Goal: Navigation & Orientation: Find specific page/section

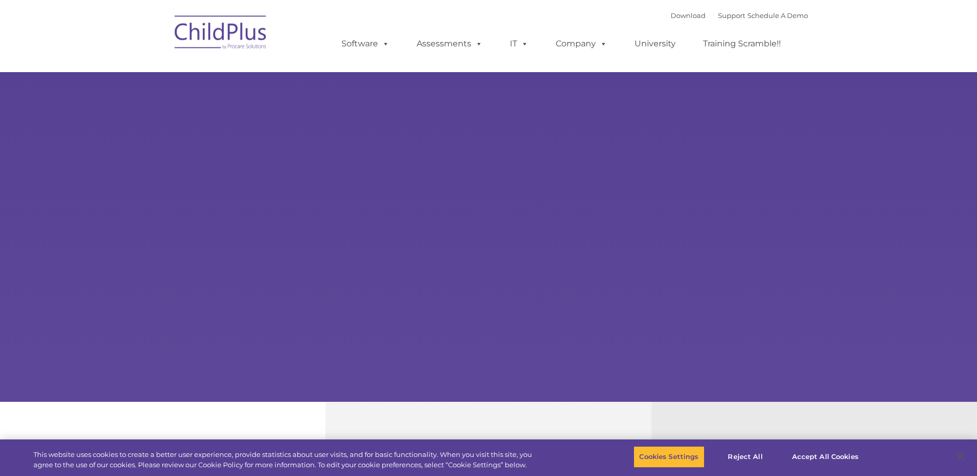
select select "MEDIUM"
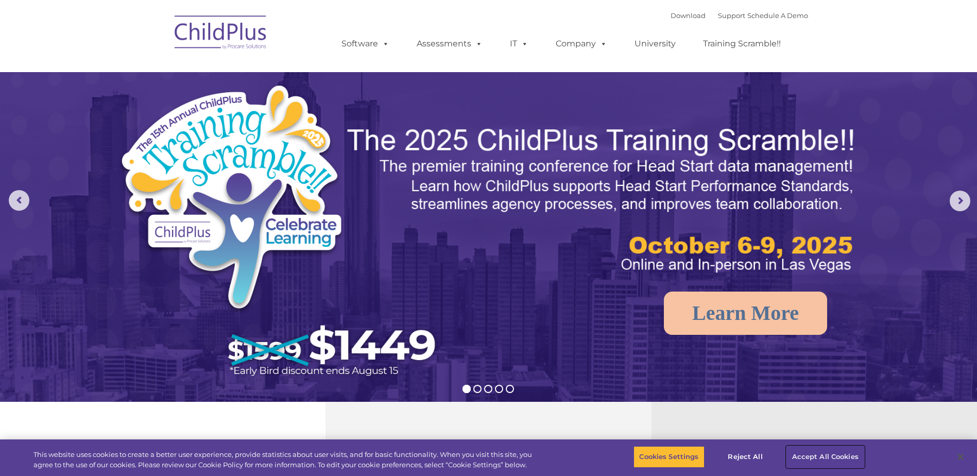
drag, startPoint x: 840, startPoint y: 461, endPoint x: 841, endPoint y: 454, distance: 7.3
click at [840, 461] on button "Accept All Cookies" at bounding box center [825, 457] width 78 height 22
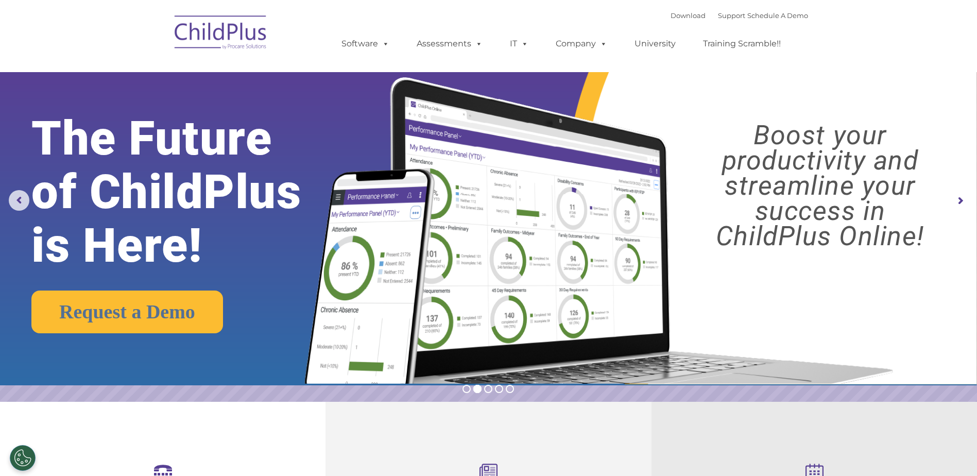
click at [262, 25] on img at bounding box center [220, 33] width 103 height 51
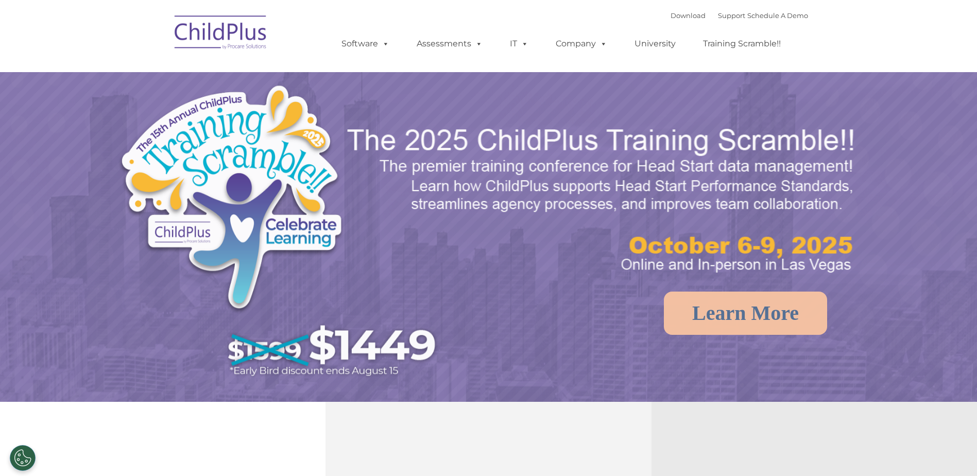
select select "MEDIUM"
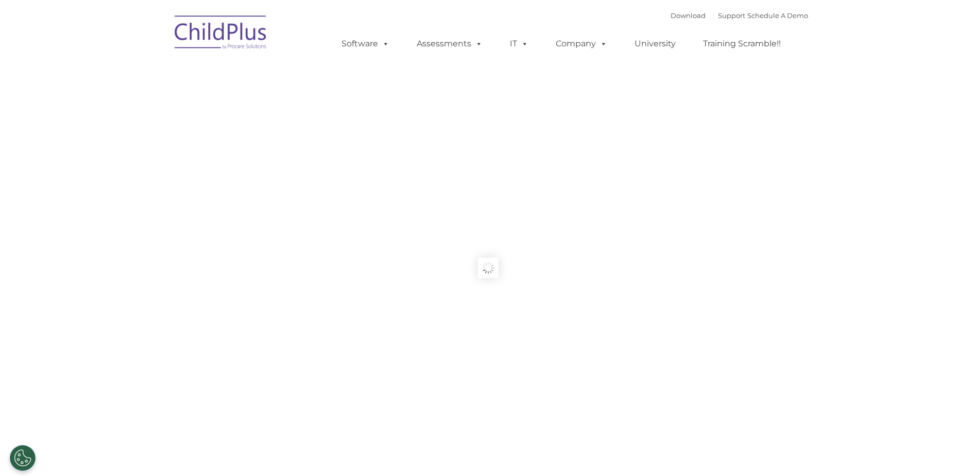
type input ""
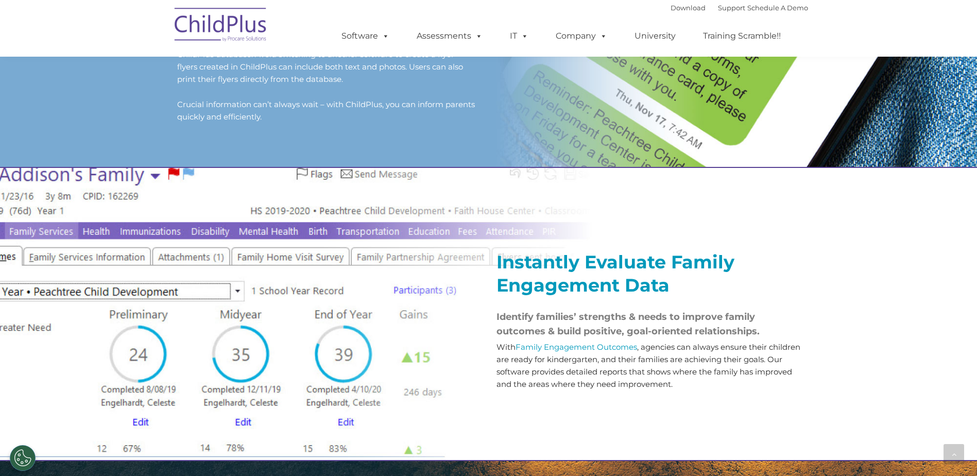
scroll to position [985, 0]
